Goal: Task Accomplishment & Management: Use online tool/utility

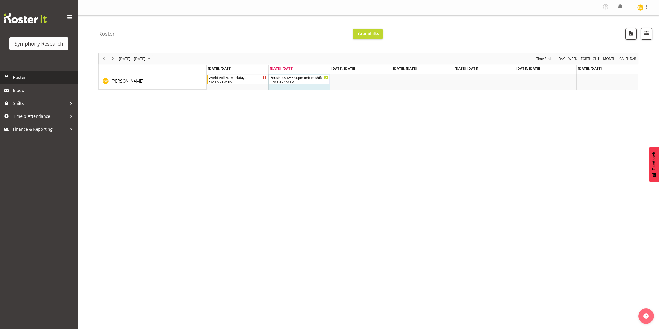
click at [11, 79] on link "Roster" at bounding box center [39, 77] width 78 height 13
click at [18, 119] on span "Time & Attendance" at bounding box center [40, 116] width 54 height 8
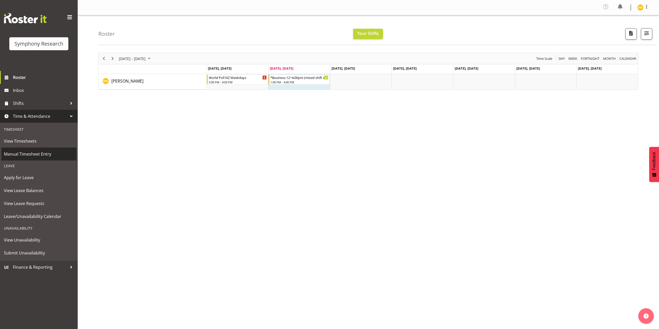
click at [18, 156] on span "Manual Timesheet Entry" at bounding box center [39, 154] width 70 height 8
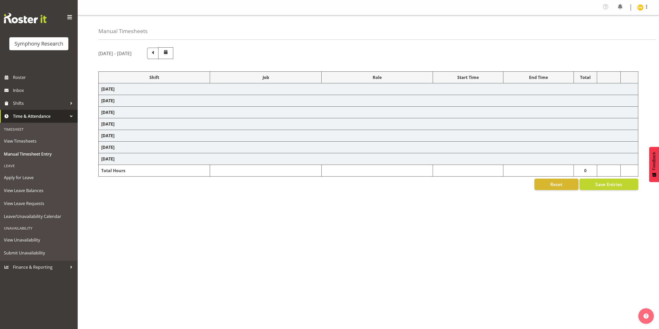
select select "41604"
select select "10527"
select select "47"
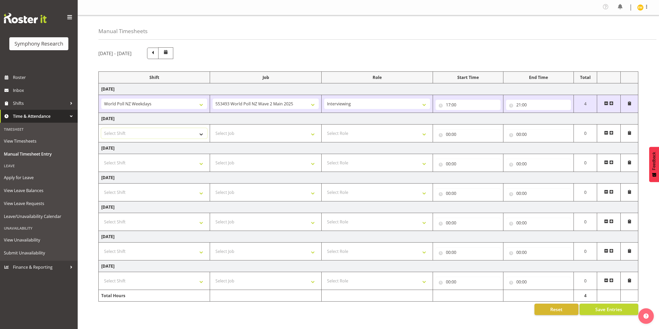
click at [202, 134] on select "Select Shift !!Weekend Residential (Roster IT Shift Label) *Business 9/10am ~ 4…" at bounding box center [154, 133] width 106 height 10
select select "41604"
click at [101, 128] on select "Select Shift !!Weekend Residential (Roster IT Shift Label) *Business 9/10am ~ 4…" at bounding box center [154, 133] width 106 height 10
click at [245, 134] on select "Select Job 550060 IF Admin 553492 World Poll Aus Wave 2 Main 2025 553493 World …" at bounding box center [266, 133] width 106 height 10
select select "10527"
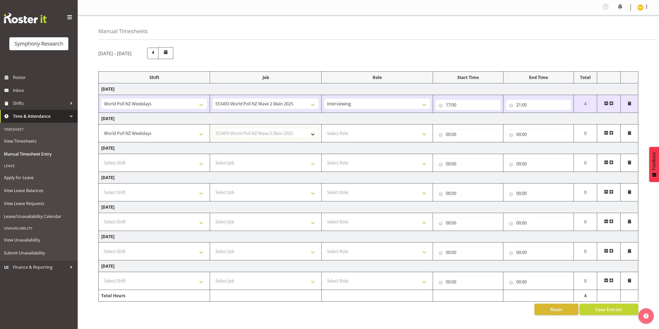
click at [213, 128] on select "Select Job 550060 IF Admin 553492 World Poll Aus Wave 2 Main 2025 553493 World …" at bounding box center [266, 133] width 106 height 10
click at [351, 132] on select "Select Role Briefing Interviewing" at bounding box center [377, 133] width 106 height 10
select select "47"
click at [324, 128] on select "Select Role Briefing Interviewing" at bounding box center [377, 133] width 106 height 10
click at [468, 133] on input "00:00" at bounding box center [468, 134] width 65 height 10
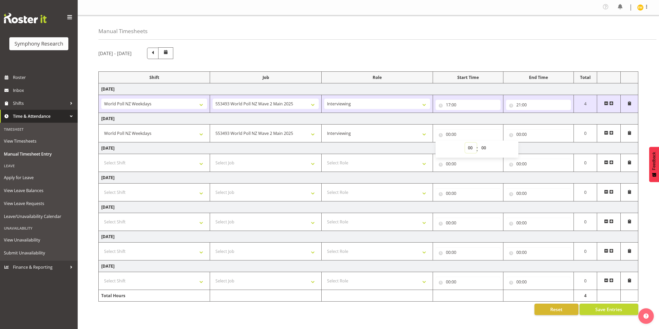
click at [470, 148] on select "00 01 02 03 04 05 06 07 08 09 10 11 12 13 14 15 16 17 18 19 20 21 22 23" at bounding box center [471, 148] width 12 height 10
select select "12"
type input "12:00"
click at [521, 134] on input "00:00" at bounding box center [538, 134] width 65 height 10
click at [540, 149] on select "00 01 02 03 04 05 06 07 08 09 10 11 12 13 14 15 16 17 18 19 20 21 22 23" at bounding box center [542, 148] width 12 height 10
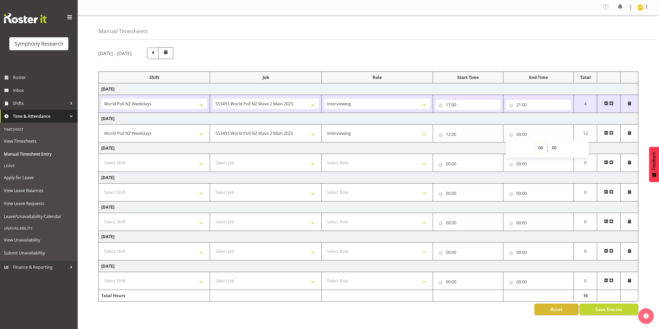
select select "16"
click at [536, 143] on select "00 01 02 03 04 05 06 07 08 09 10 11 12 13 14 15 16 17 18 19 20 21 22 23" at bounding box center [542, 148] width 12 height 10
type input "16:00"
click at [450, 27] on div "Manual Timesheets" at bounding box center [377, 27] width 558 height 24
